Goal: Check status: Check status

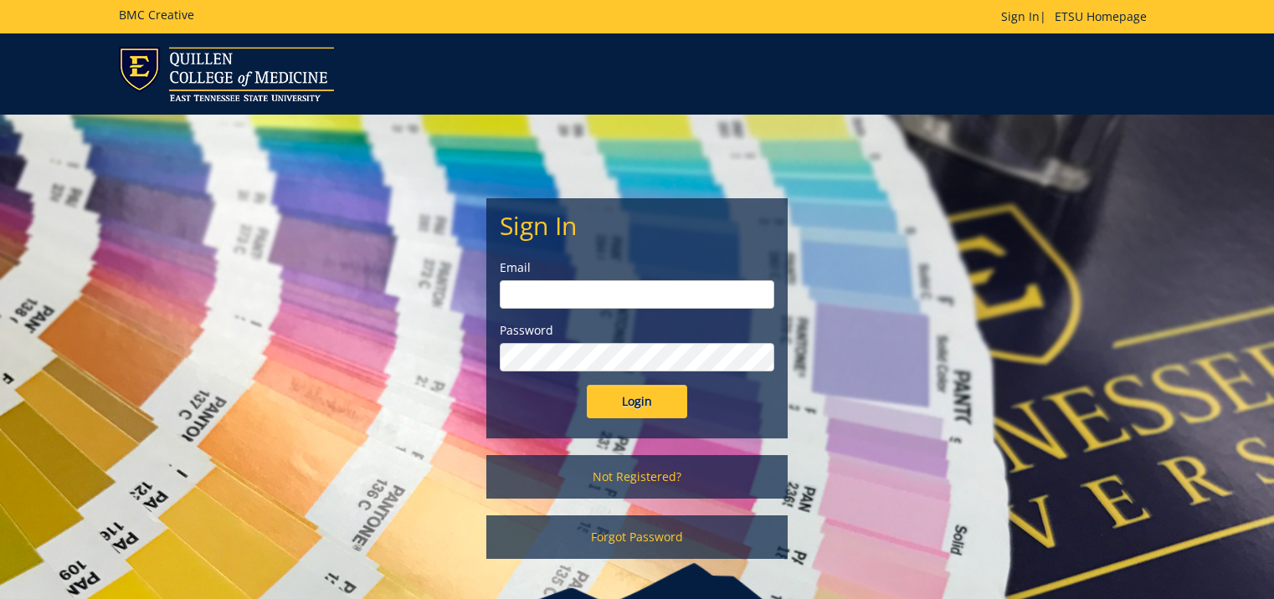
type input "[EMAIL_ADDRESS][DOMAIN_NAME]"
click at [642, 403] on input "Login" at bounding box center [637, 401] width 100 height 33
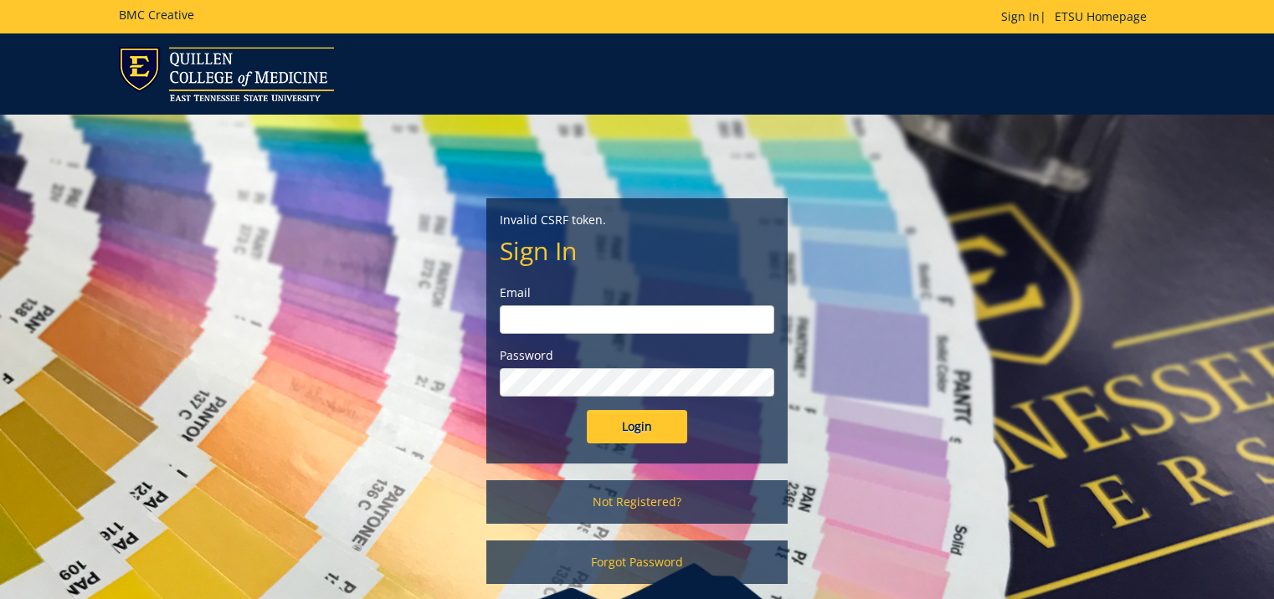
type input "doylel@etsu.edu"
click at [627, 425] on input "Login" at bounding box center [637, 426] width 100 height 33
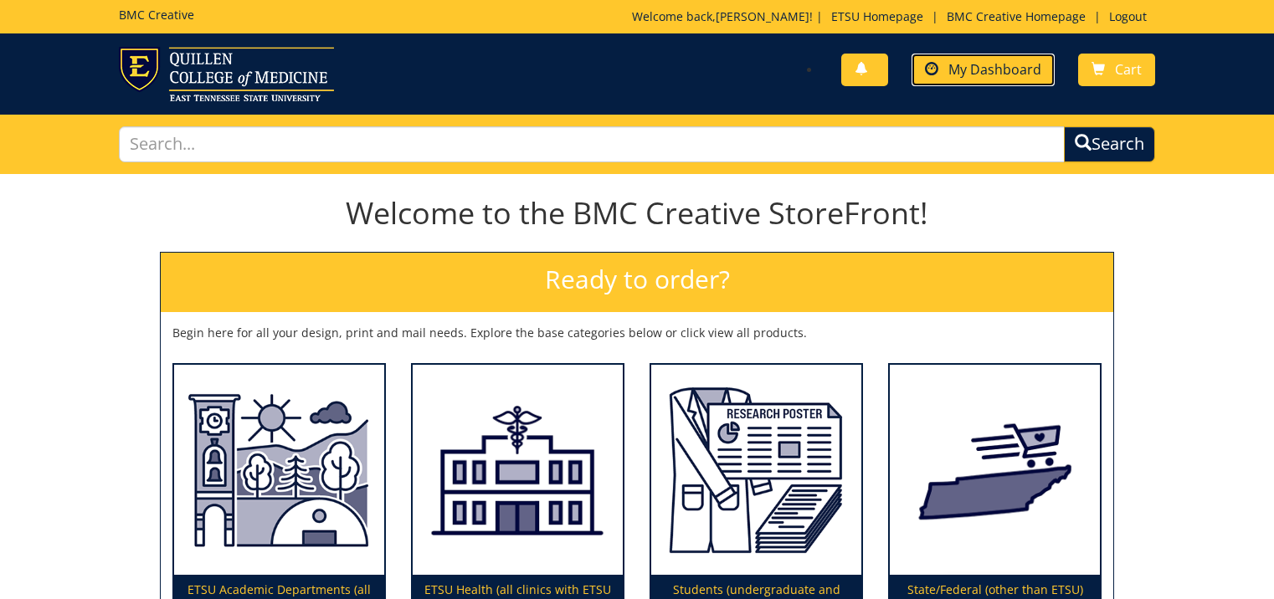
click at [968, 69] on span "My Dashboard" at bounding box center [995, 69] width 93 height 18
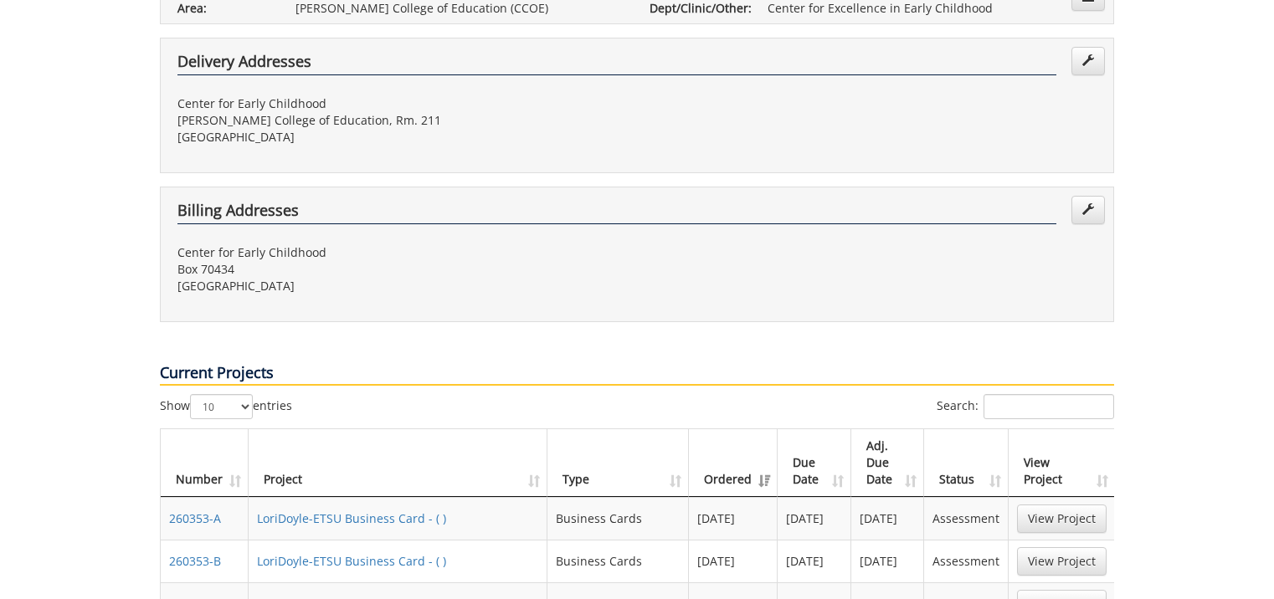
scroll to position [586, 0]
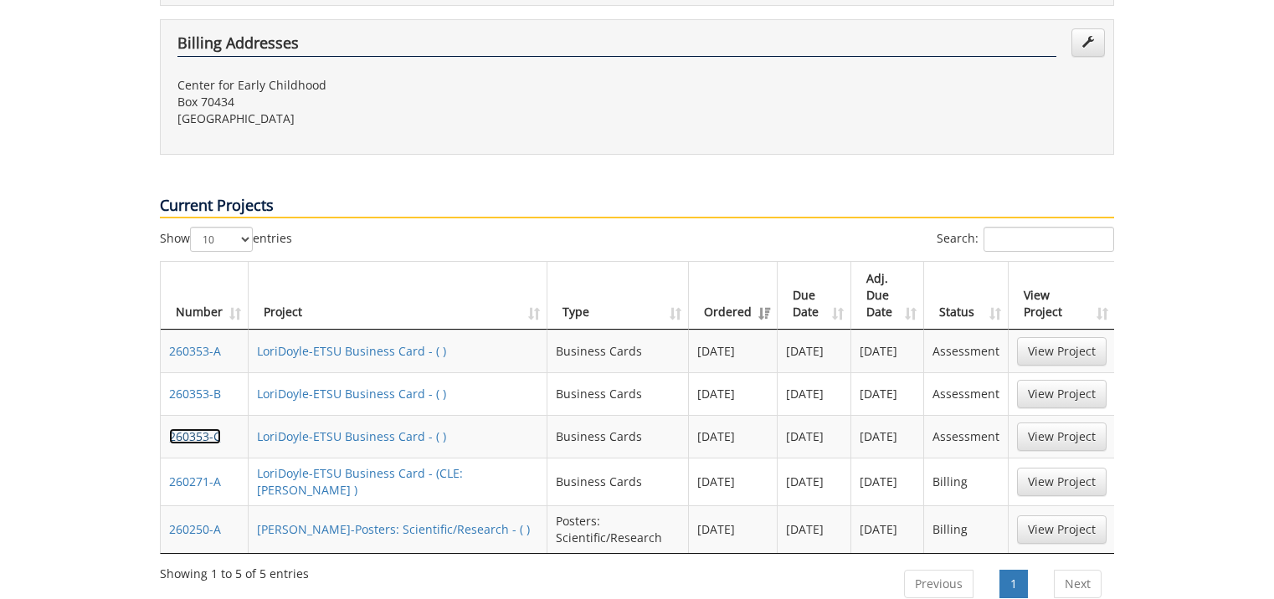
click at [174, 429] on link "260353-C" at bounding box center [195, 437] width 52 height 16
